Goal: Transaction & Acquisition: Purchase product/service

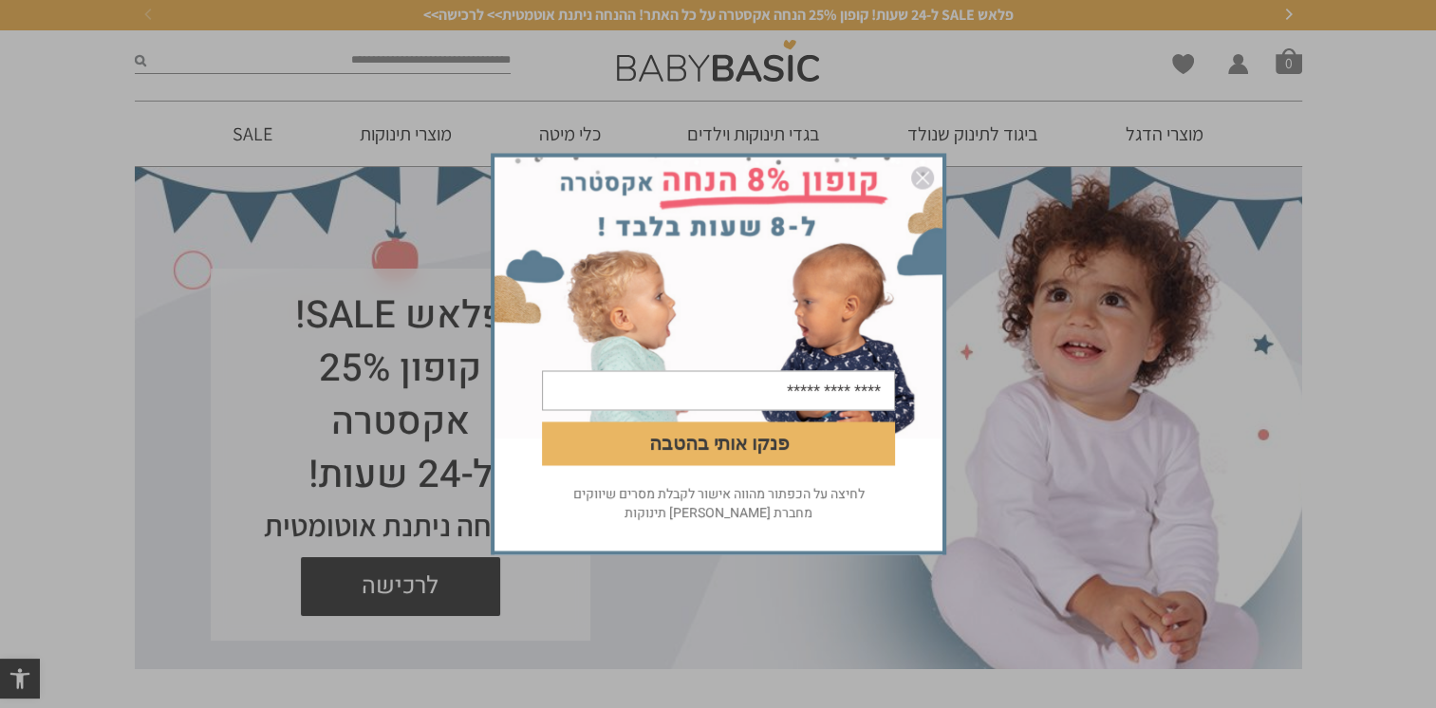
click at [916, 178] on img "סגור" at bounding box center [922, 178] width 23 height 23
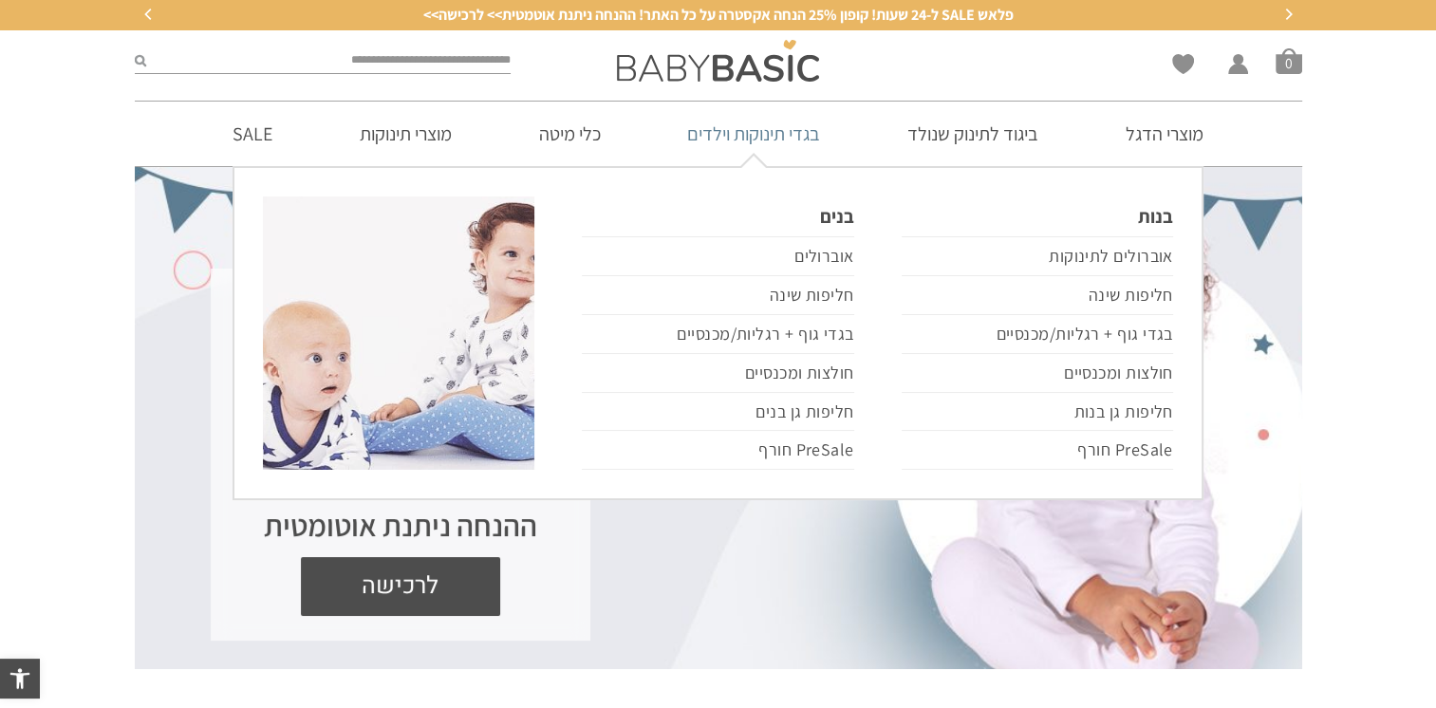
click at [699, 131] on link "בגדי תינוקות וילדים" at bounding box center [754, 134] width 190 height 65
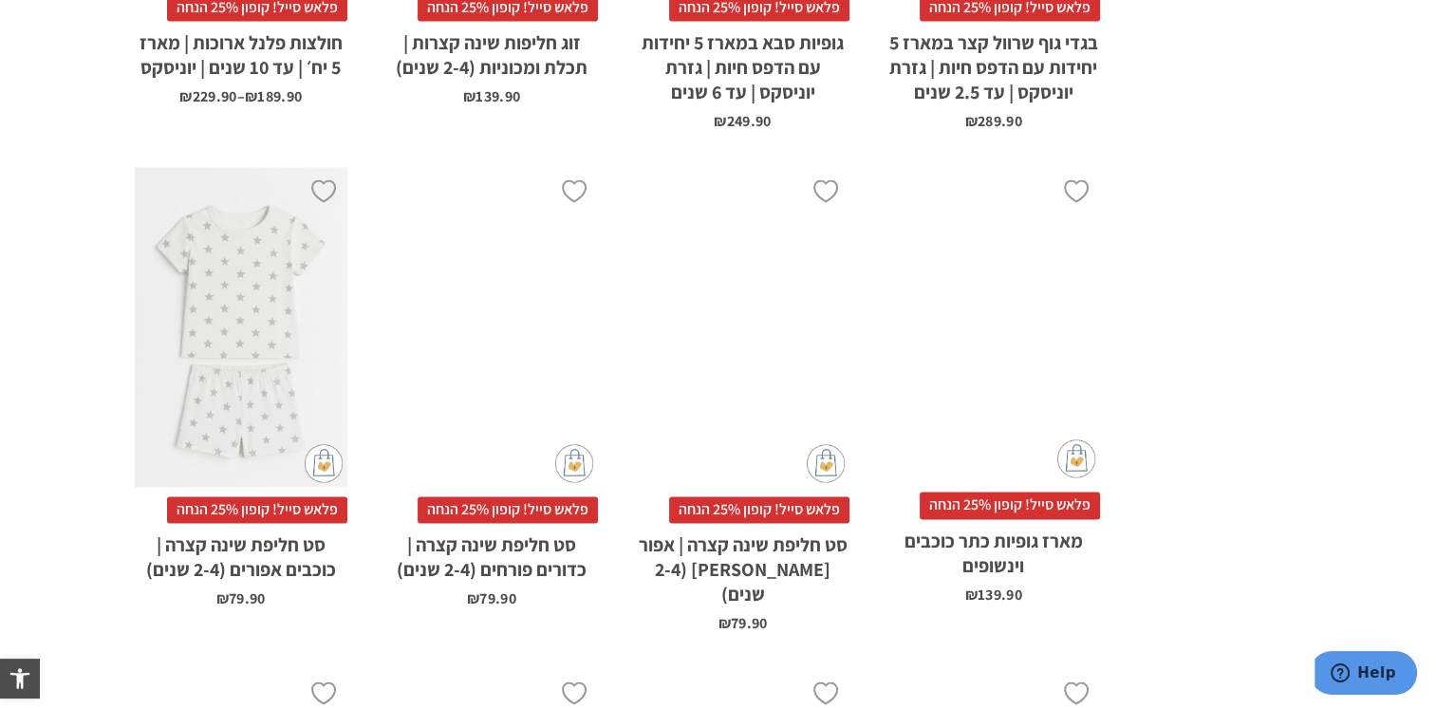
scroll to position [3512, 0]
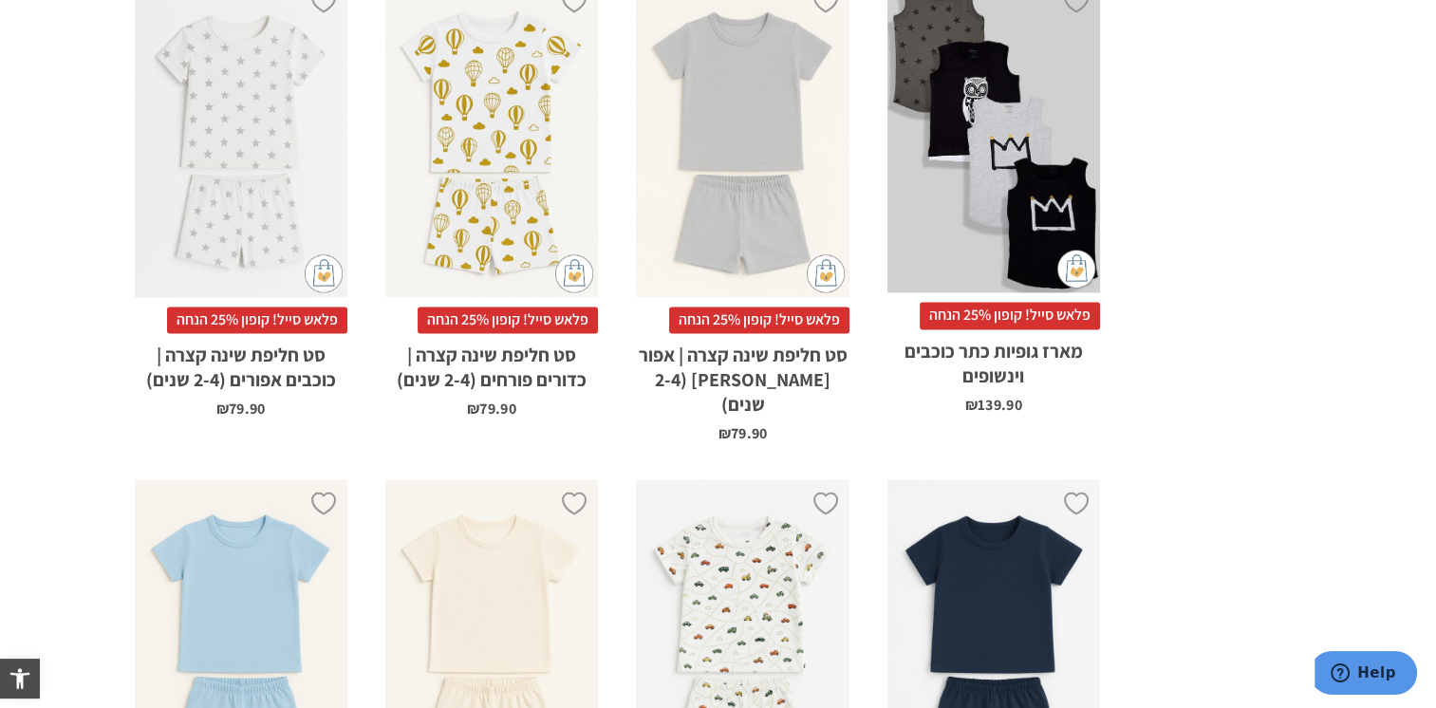
drag, startPoint x: 740, startPoint y: 116, endPoint x: 1212, endPoint y: 169, distance: 474.7
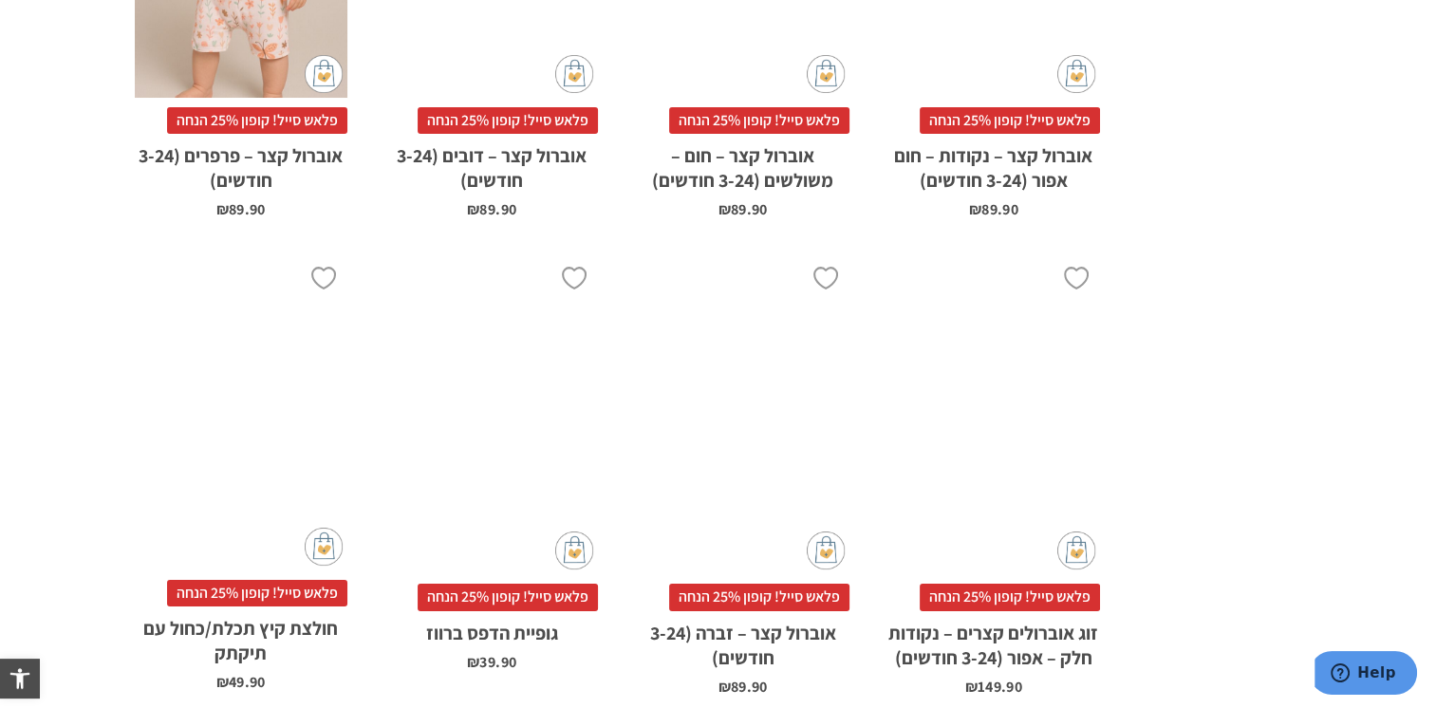
scroll to position [6264, 0]
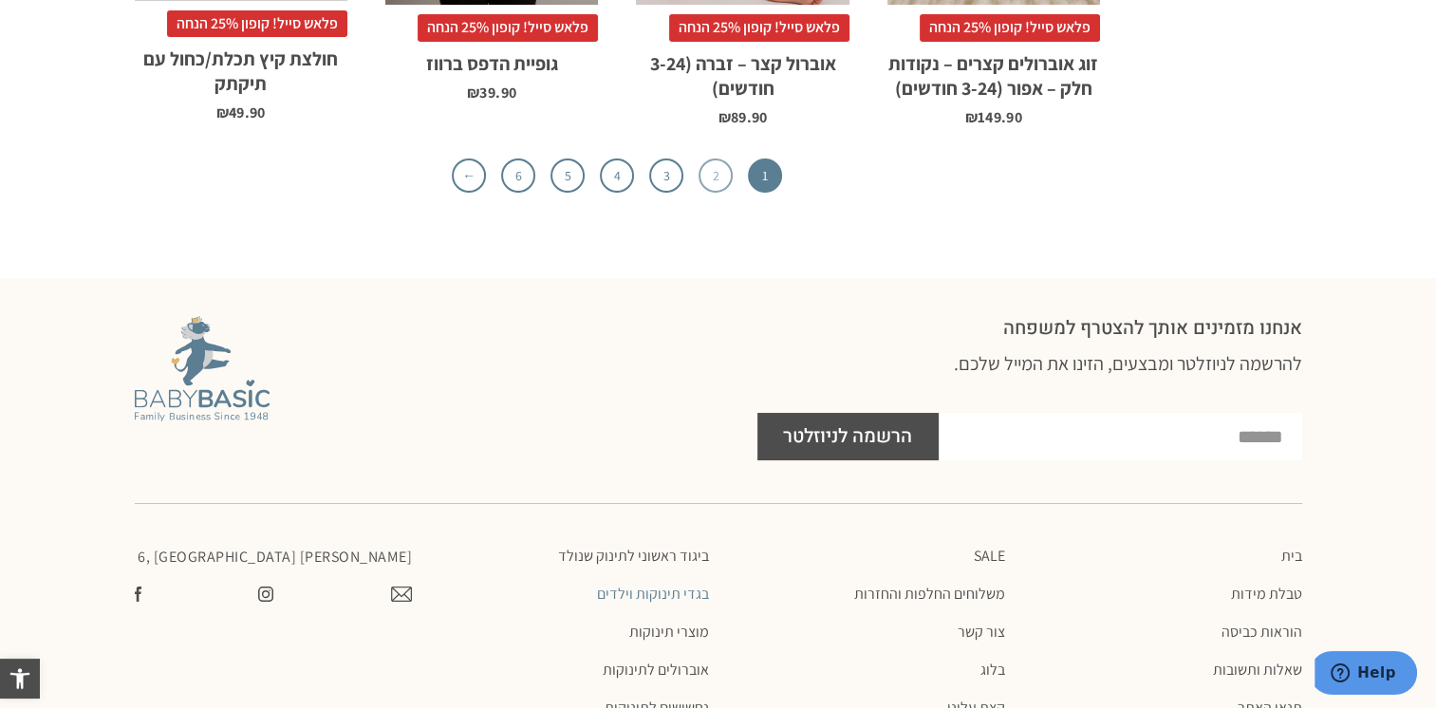
click at [713, 158] on link "2" at bounding box center [716, 175] width 34 height 34
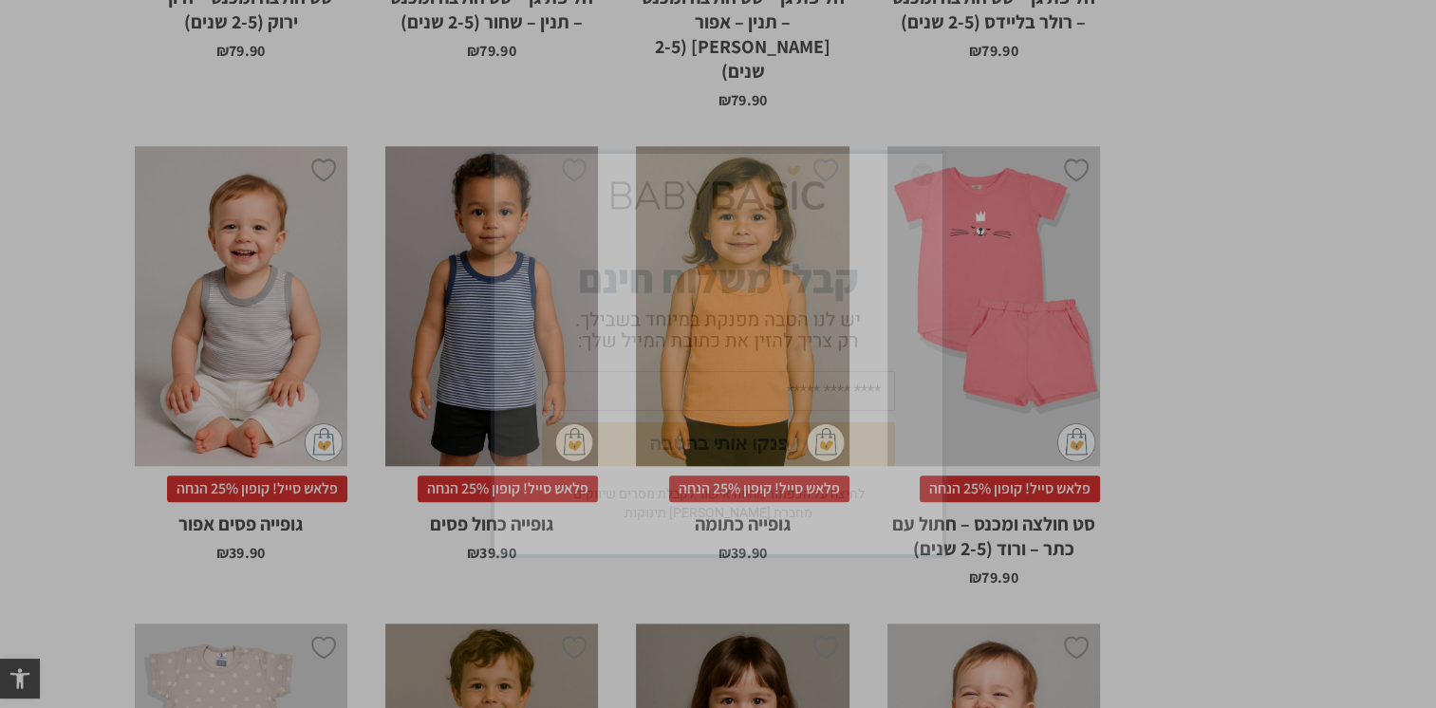
click at [1299, 481] on div "פנקו אותי בהטבה לחיצה על הכפתור מהווה אישור לקבלת מסרים שיווקים מחברת אריה בגדי…" at bounding box center [718, 354] width 1436 height 708
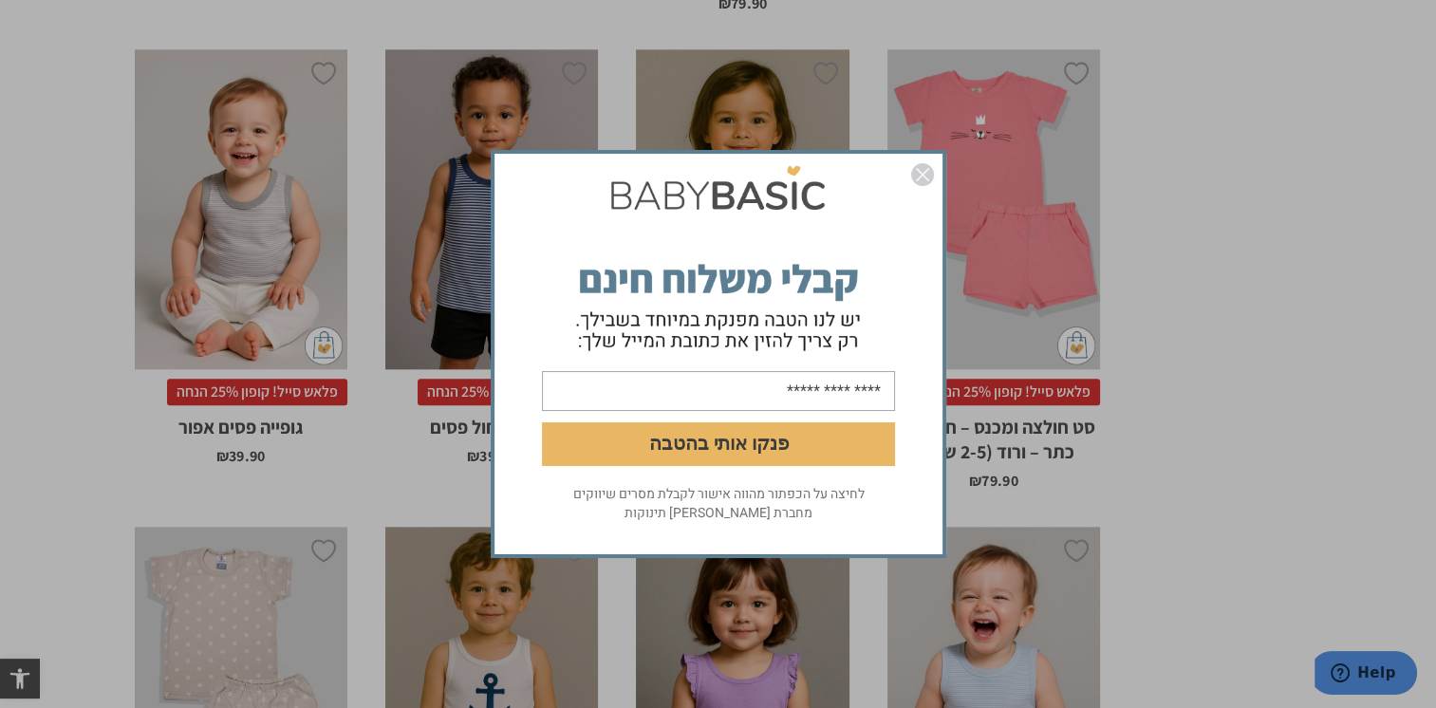
scroll to position [2468, 0]
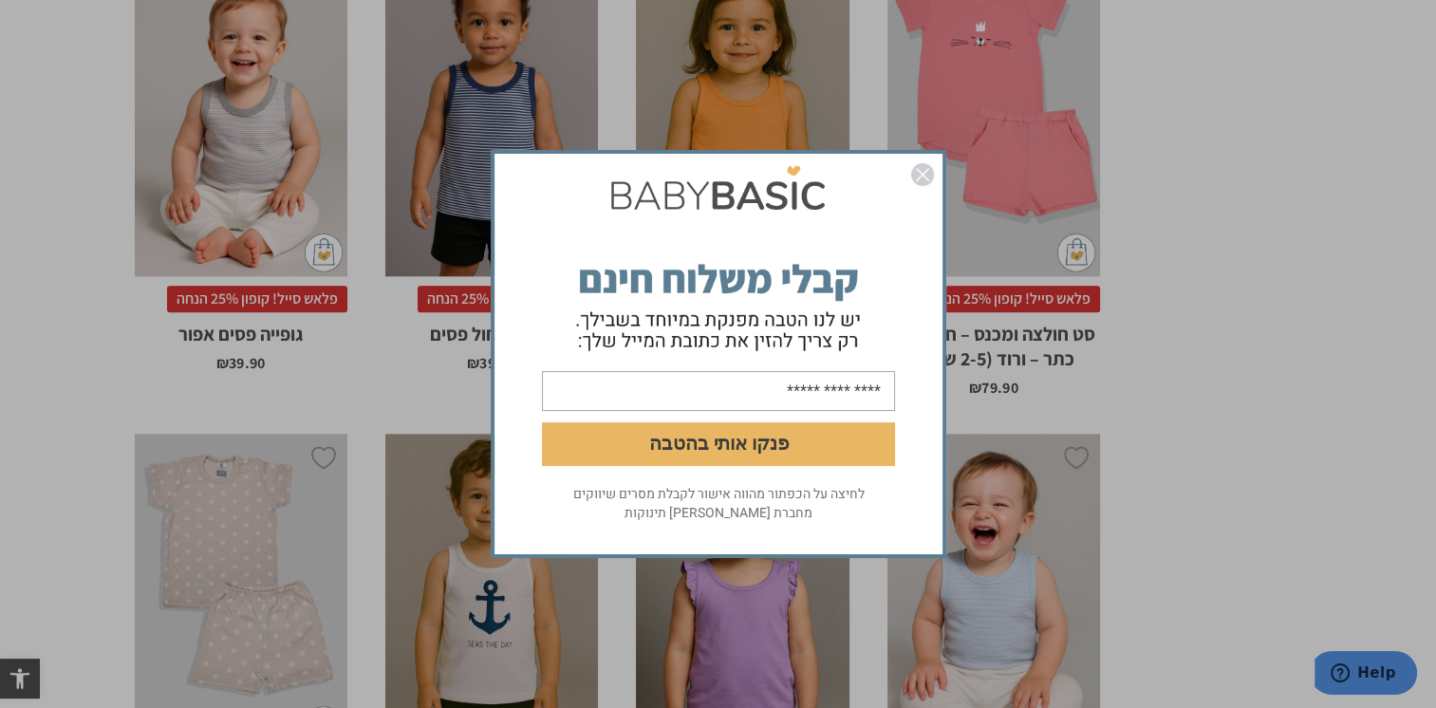
click at [923, 174] on img "סגור" at bounding box center [922, 174] width 23 height 23
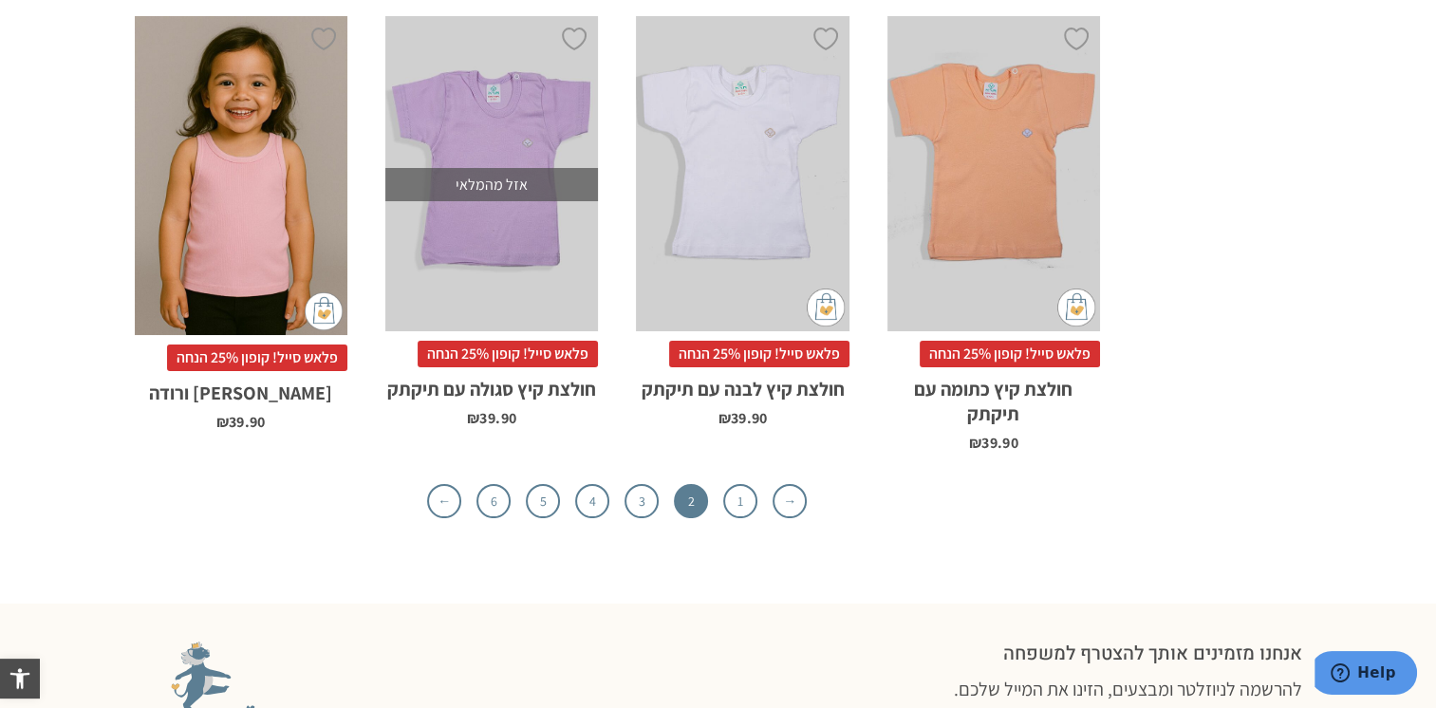
scroll to position [5979, 0]
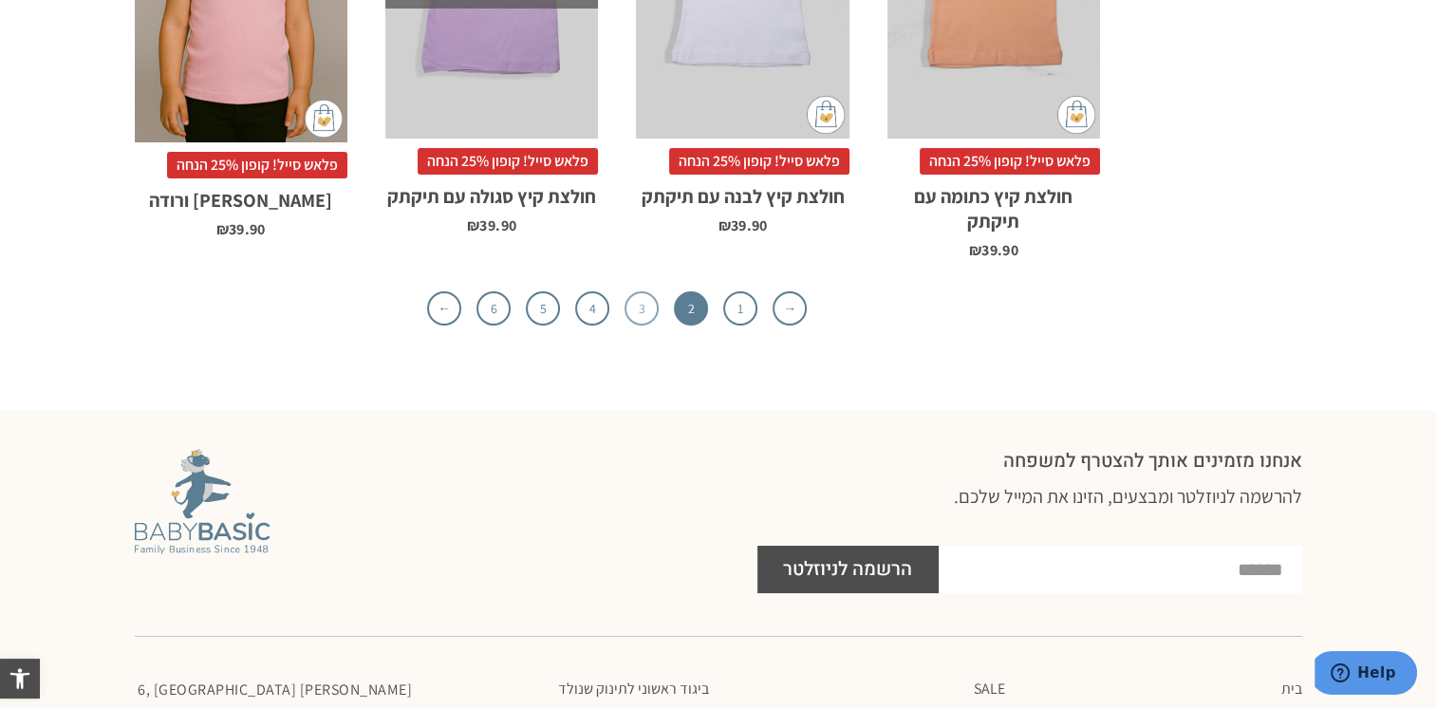
click at [630, 291] on link "3" at bounding box center [641, 308] width 34 height 34
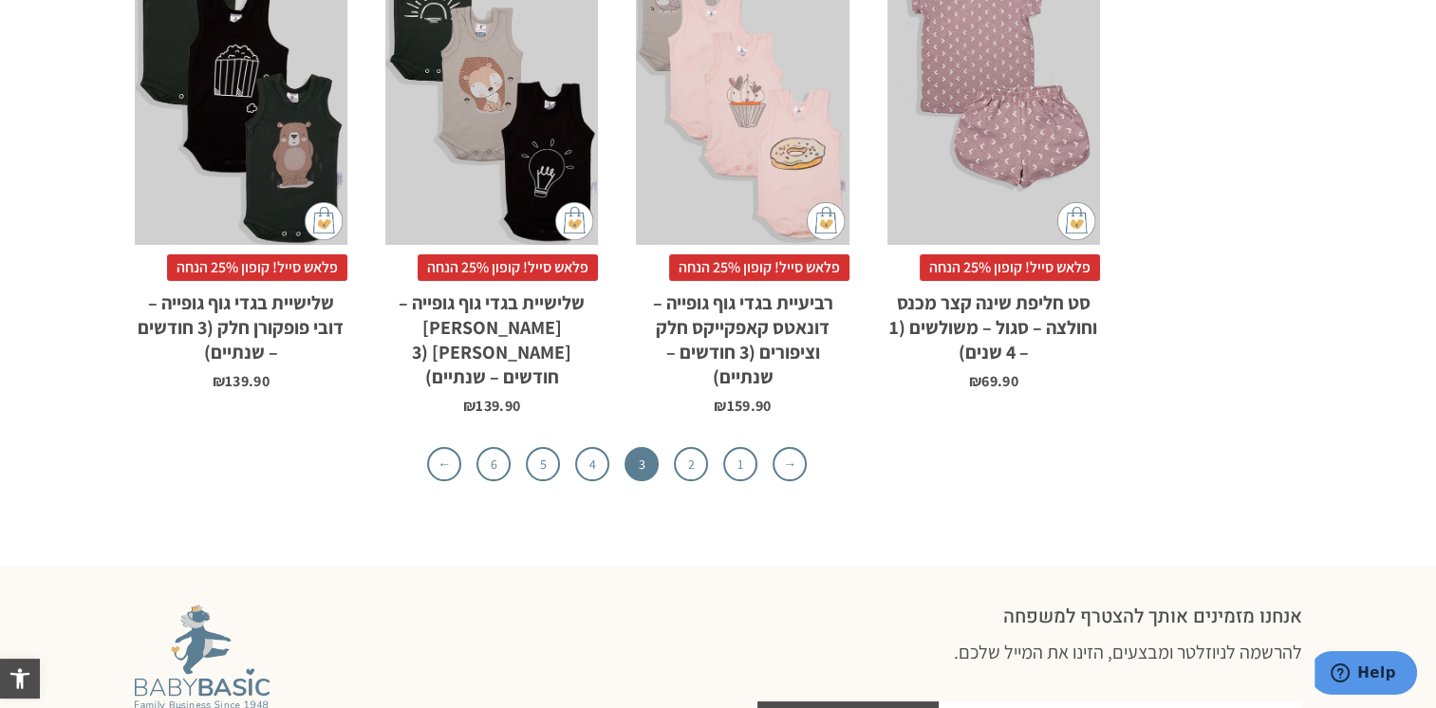
scroll to position [5694, 0]
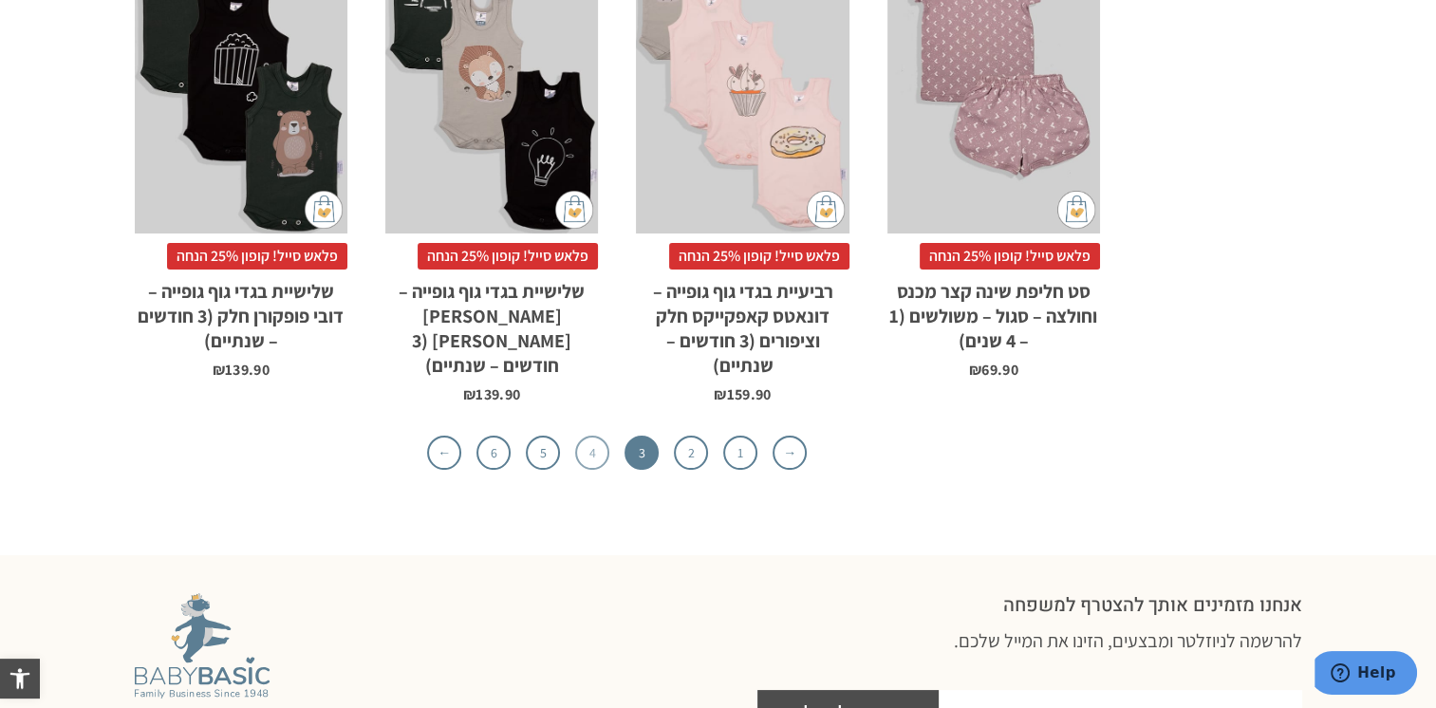
click at [579, 436] on link "4" at bounding box center [592, 453] width 34 height 34
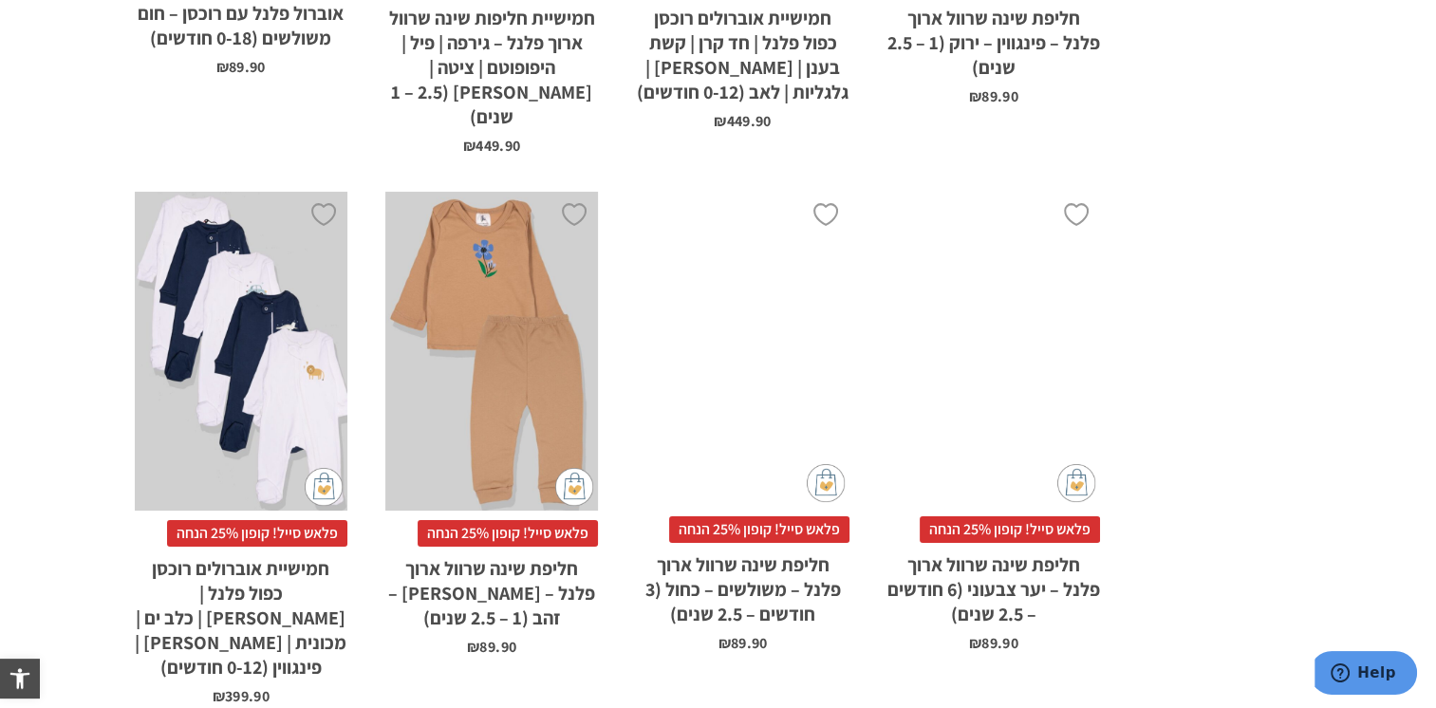
scroll to position [5789, 0]
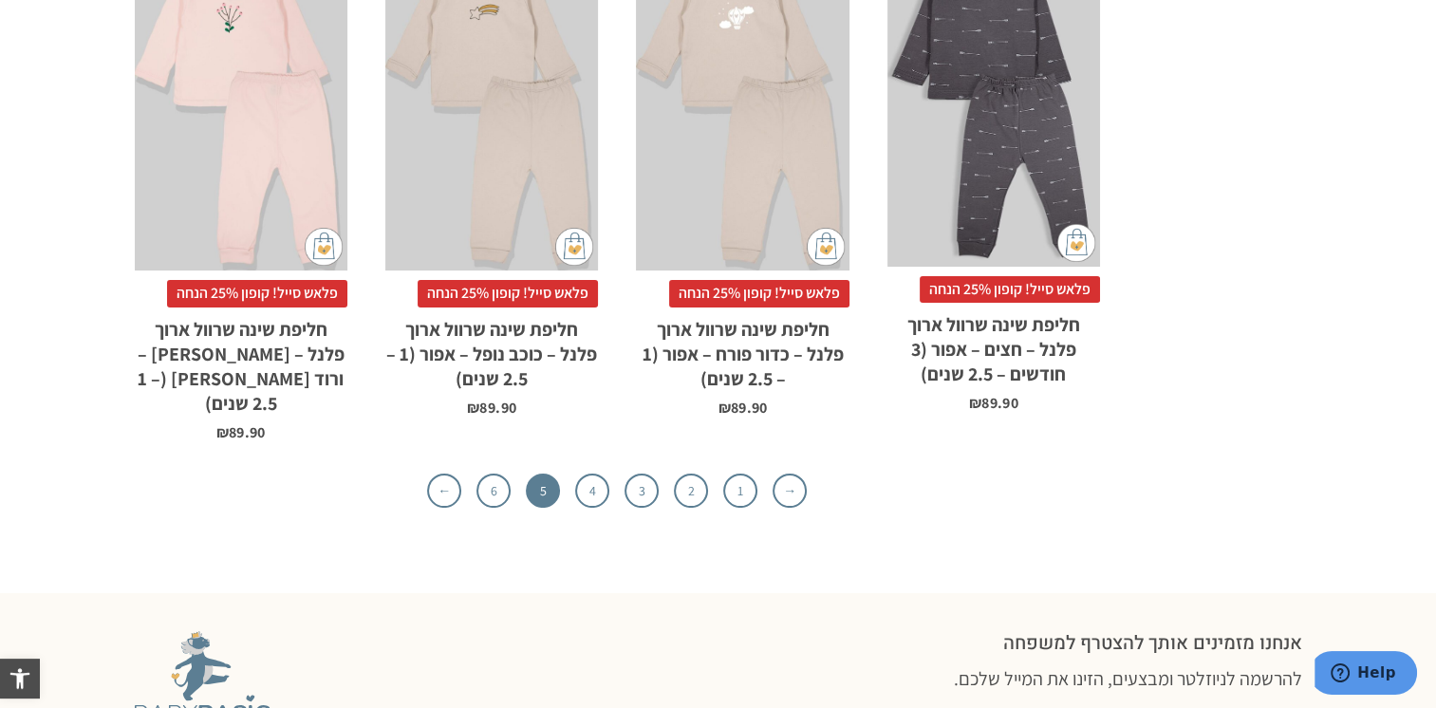
scroll to position [6169, 0]
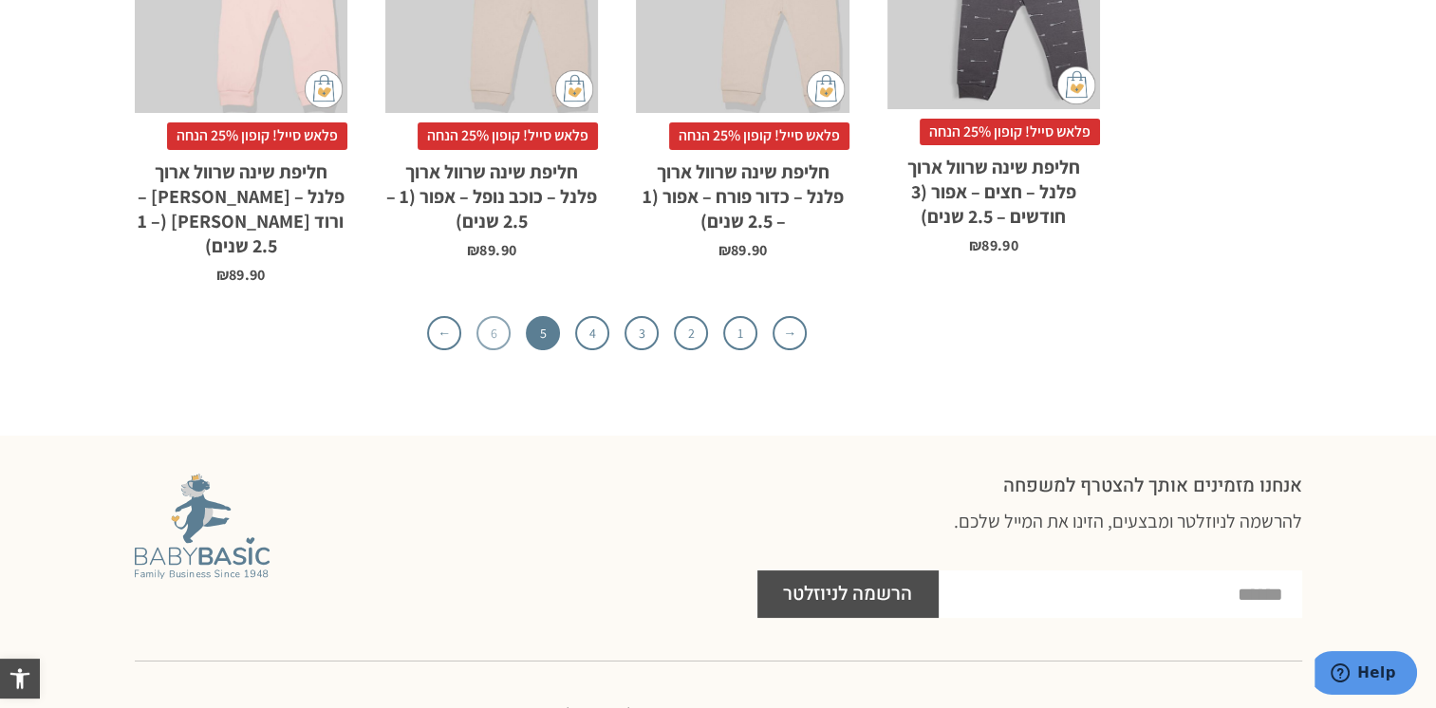
click at [484, 316] on link "6" at bounding box center [493, 333] width 34 height 34
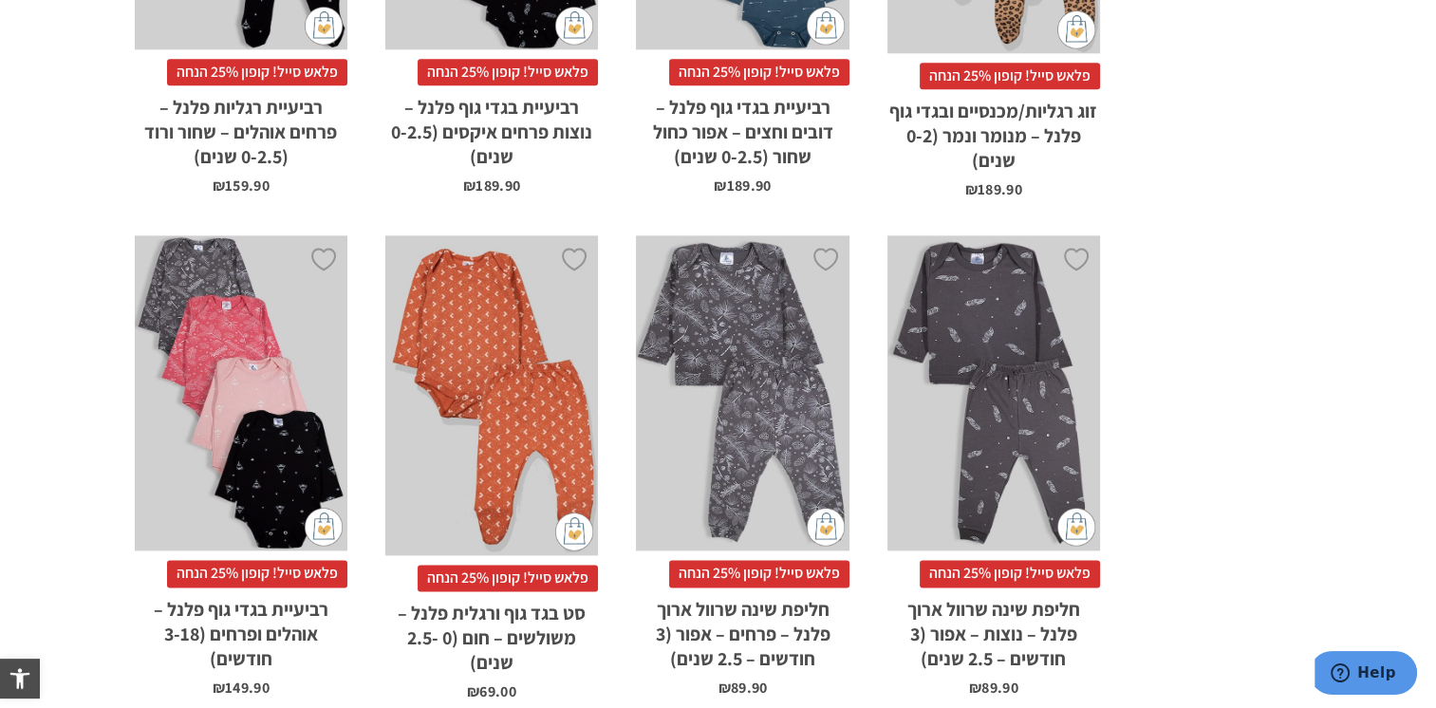
scroll to position [1928, 0]
